Goal: Information Seeking & Learning: Learn about a topic

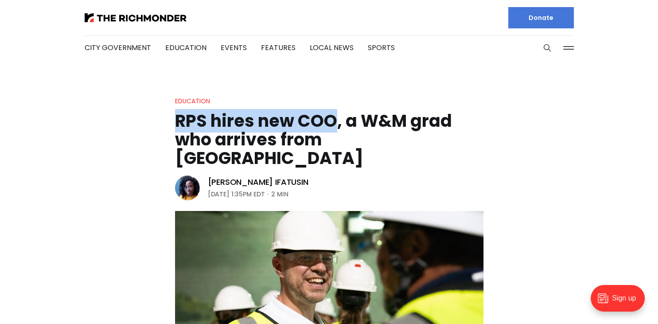
drag, startPoint x: 176, startPoint y: 121, endPoint x: 333, endPoint y: 122, distance: 156.5
click at [333, 122] on h1 "RPS hires new COO, a W&M grad who arrives from [GEOGRAPHIC_DATA]" at bounding box center [329, 140] width 309 height 56
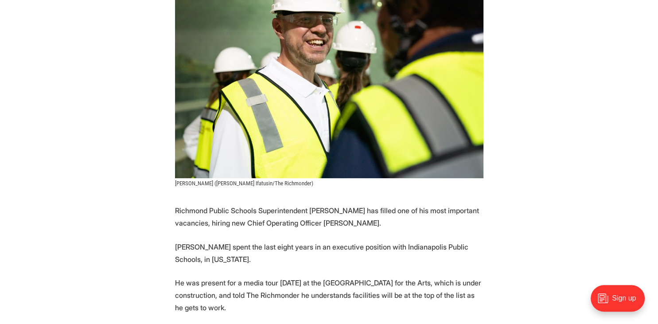
scroll to position [240, 0]
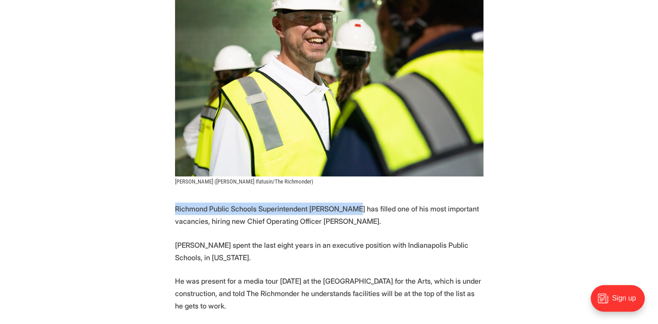
drag, startPoint x: 175, startPoint y: 190, endPoint x: 363, endPoint y: 189, distance: 187.6
click at [363, 203] on p "Richmond Public Schools Superintendent [PERSON_NAME] has filled one of his most…" at bounding box center [329, 215] width 309 height 25
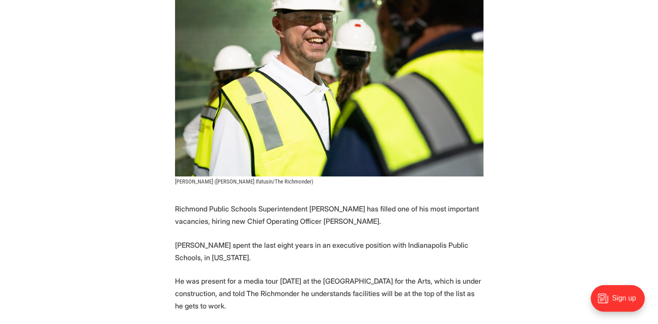
click at [196, 203] on p "Richmond Public Schools Superintendent [PERSON_NAME] has filled one of his most…" at bounding box center [329, 215] width 309 height 25
drag, startPoint x: 251, startPoint y: 202, endPoint x: 328, endPoint y: 202, distance: 77.2
click at [328, 203] on p "Richmond Public Schools Superintendent [PERSON_NAME] has filled one of his most…" at bounding box center [329, 215] width 309 height 25
drag, startPoint x: 302, startPoint y: 227, endPoint x: 364, endPoint y: 226, distance: 62.5
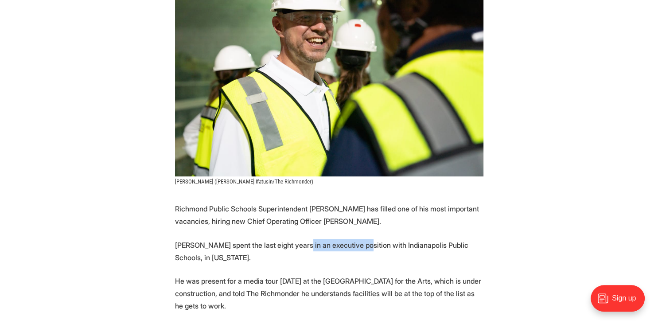
click at [364, 239] on p "[PERSON_NAME] spent the last eight years in an executive position with Indianap…" at bounding box center [329, 251] width 309 height 25
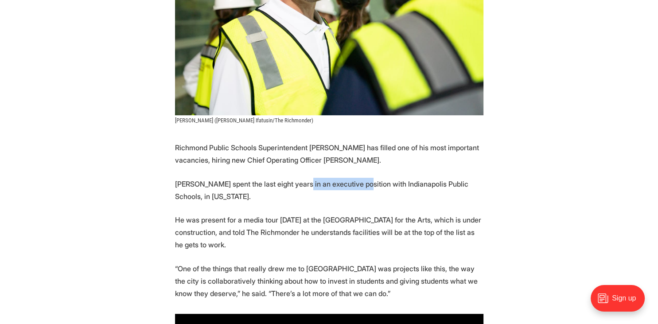
scroll to position [349, 0]
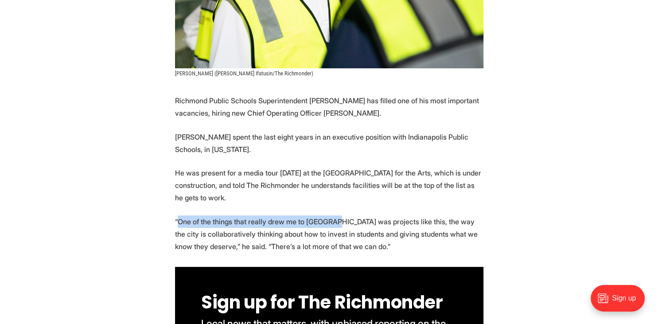
drag, startPoint x: 179, startPoint y: 202, endPoint x: 346, endPoint y: 207, distance: 167.7
click at [346, 215] on p "“One of the things that really drew me to [GEOGRAPHIC_DATA] was projects like t…" at bounding box center [329, 233] width 309 height 37
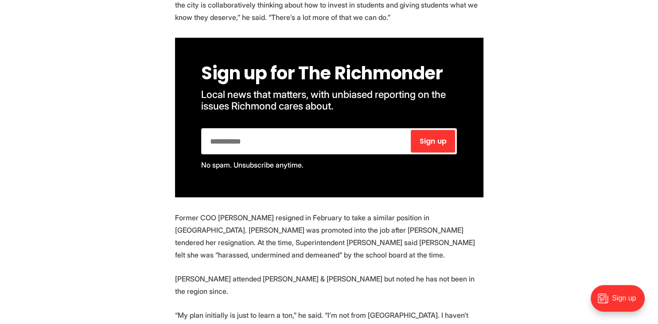
scroll to position [592, 0]
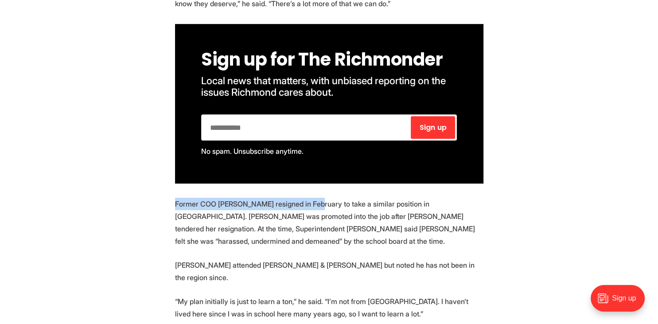
drag, startPoint x: 175, startPoint y: 184, endPoint x: 321, endPoint y: 186, distance: 145.9
click at [321, 198] on p "Former COO [PERSON_NAME] resigned in February to take a similar position in [GE…" at bounding box center [329, 223] width 309 height 50
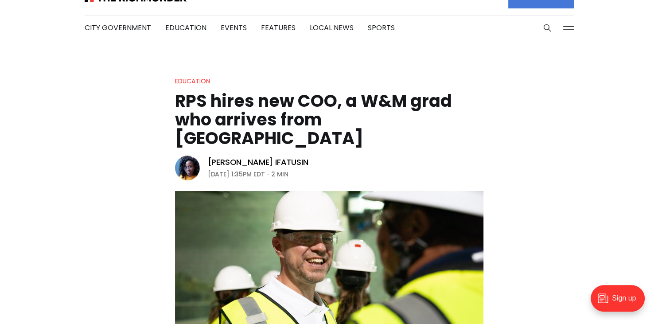
scroll to position [0, 0]
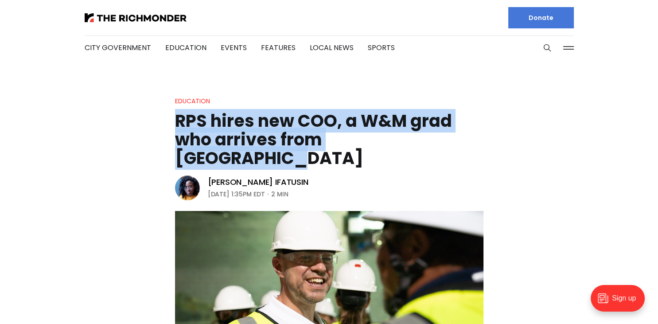
drag, startPoint x: 176, startPoint y: 120, endPoint x: 446, endPoint y: 139, distance: 270.3
click at [446, 139] on h1 "RPS hires new COO, a W&M grad who arrives from [GEOGRAPHIC_DATA]" at bounding box center [329, 140] width 309 height 56
copy h1 "RPS hires new COO, a W&M grad who arrives from [GEOGRAPHIC_DATA]"
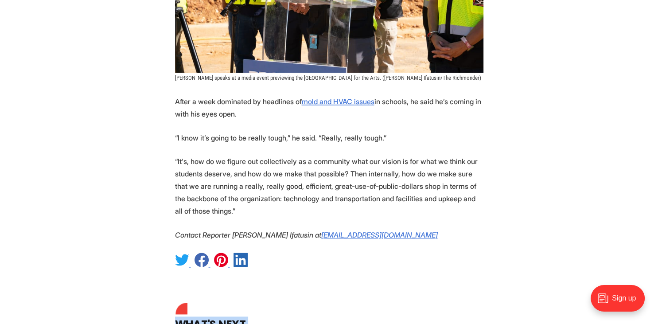
scroll to position [1079, 0]
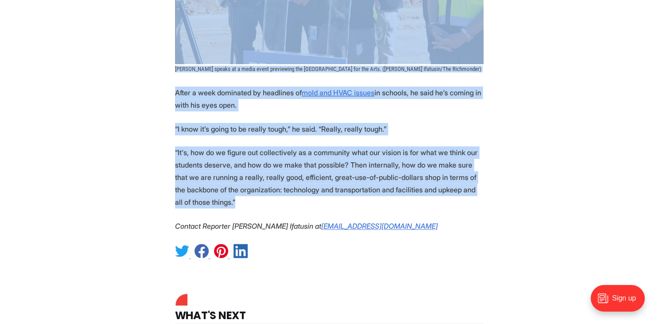
drag, startPoint x: 176, startPoint y: 56, endPoint x: 353, endPoint y: 173, distance: 212.5
copy section "Lorem ipsu! Dolor sita conse ad elitsedd eius tempor. In utla. Etdoloremag aliq…"
